Goal: Transaction & Acquisition: Purchase product/service

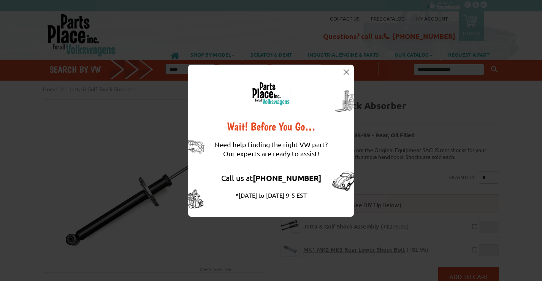
click at [347, 71] on img at bounding box center [347, 72] width 6 height 6
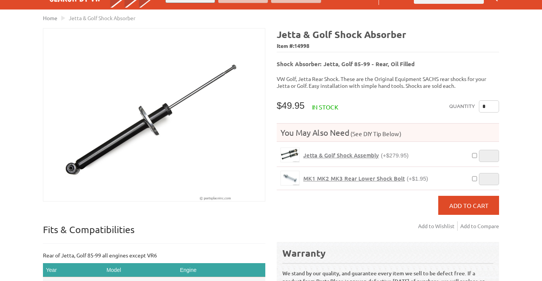
scroll to position [76, 0]
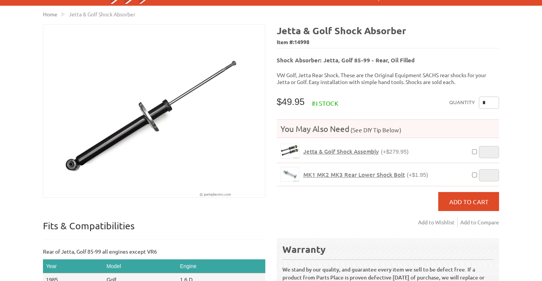
scroll to position [76, 0]
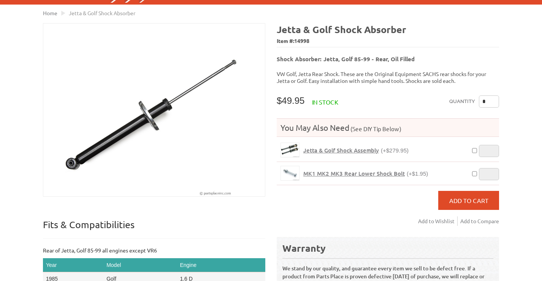
click at [357, 146] on span "Jetta & Golf Shock Assembly" at bounding box center [341, 150] width 76 height 8
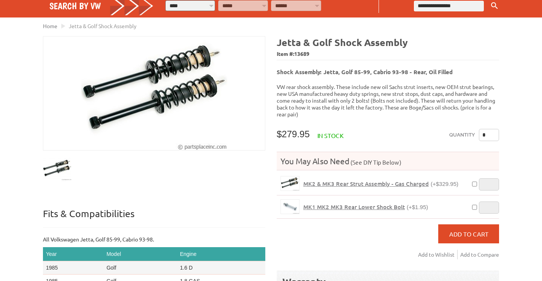
scroll to position [79, 0]
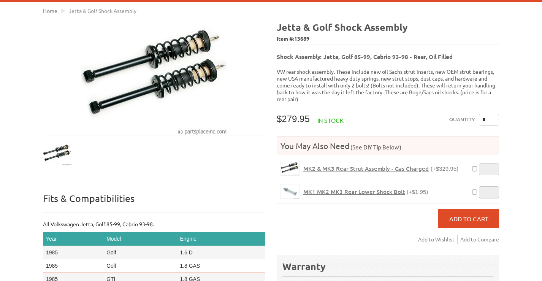
click at [369, 165] on span "MK2 & MK3 Rear Strut Assembly - Gas Charged" at bounding box center [365, 169] width 125 height 8
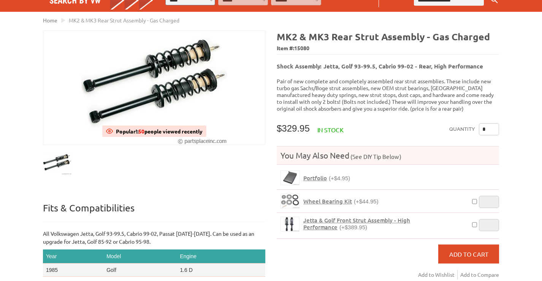
scroll to position [76, 0]
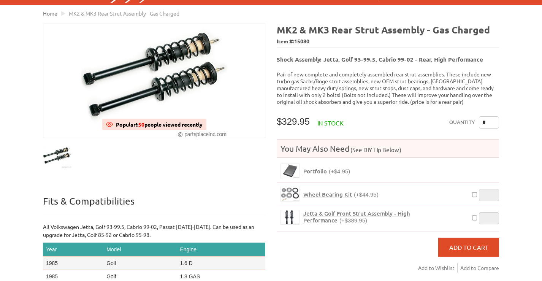
click at [344, 209] on span "Jetta & Golf Front Strut Assembly - High Performance" at bounding box center [356, 216] width 107 height 14
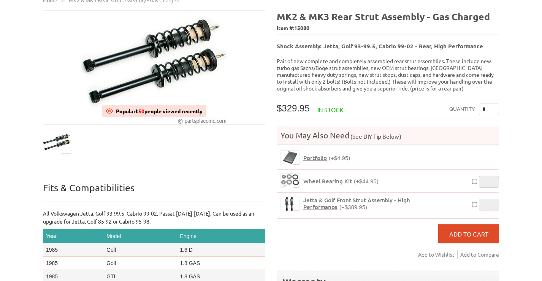
scroll to position [76, 0]
